Goal: Use online tool/utility: Utilize a website feature to perform a specific function

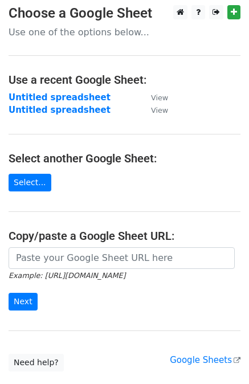
scroll to position [6, 0]
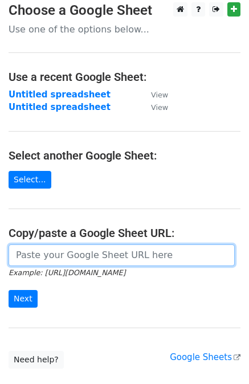
click at [31, 255] on input "url" at bounding box center [122, 255] width 226 height 22
paste input "https://docs.google.com/spreadsheets/d/1VWNlNixxToXQZ9GUdBes0r3tNCoJMQWbJeIVwwh…"
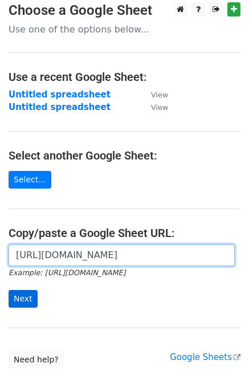
type input "https://docs.google.com/spreadsheets/d/1VWNlNixxToXQZ9GUdBes0r3tNCoJMQWbJeIVwwh…"
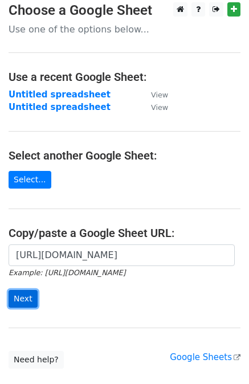
scroll to position [0, 0]
click at [19, 301] on input "Next" at bounding box center [23, 299] width 29 height 18
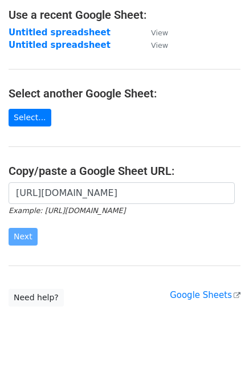
scroll to position [80, 0]
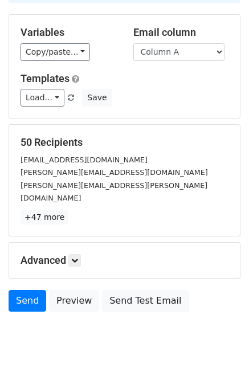
scroll to position [103, 0]
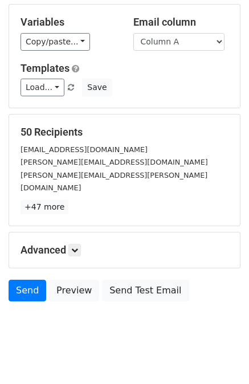
click at [69, 244] on h5 "Advanced" at bounding box center [125, 250] width 208 height 13
click at [77, 247] on icon at bounding box center [74, 250] width 7 height 7
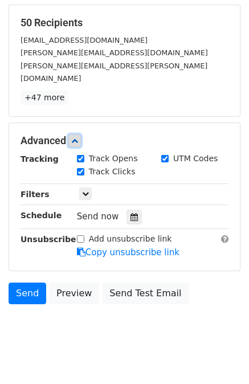
scroll to position [213, 0]
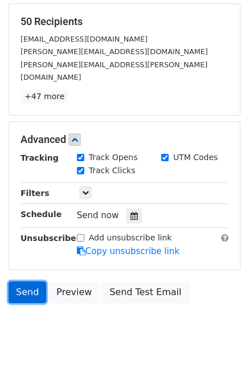
click at [39, 281] on link "Send" at bounding box center [28, 292] width 38 height 22
